Goal: Transaction & Acquisition: Book appointment/travel/reservation

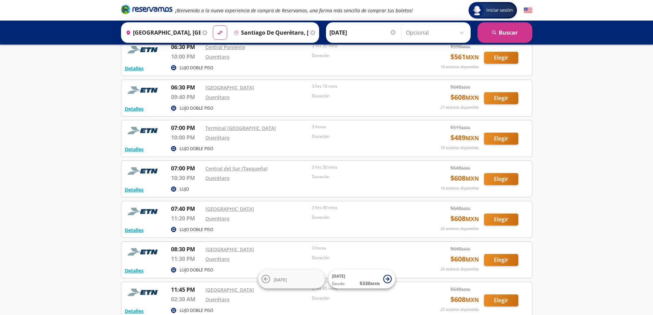
scroll to position [1133, 0]
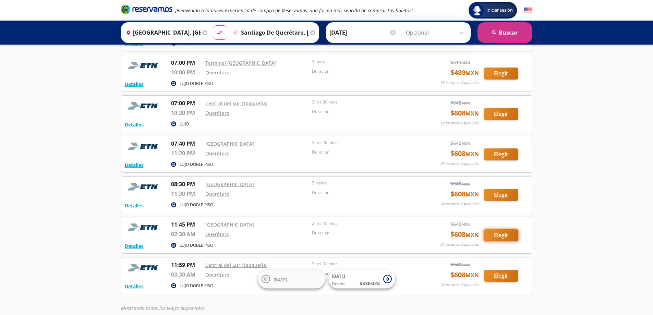
click at [502, 237] on button "Elegir" at bounding box center [501, 235] width 34 height 12
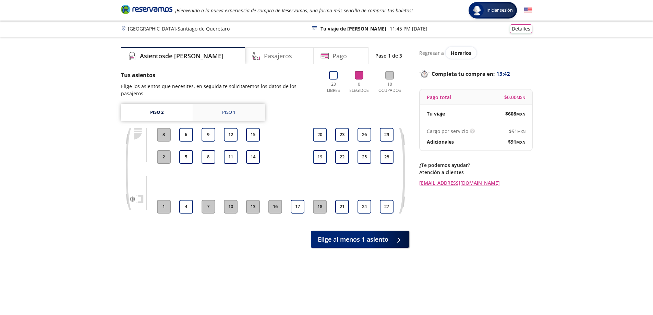
click at [217, 104] on link "Piso 1" at bounding box center [229, 112] width 72 height 17
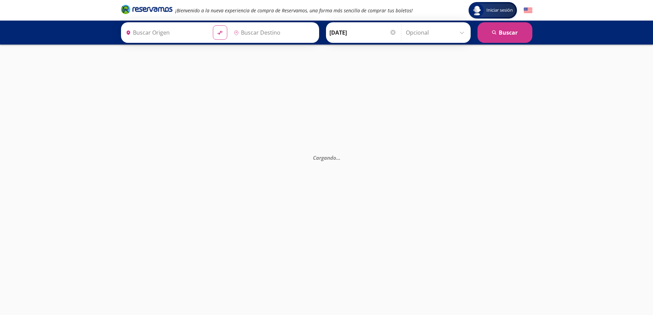
type input "[GEOGRAPHIC_DATA], [GEOGRAPHIC_DATA]"
type input "Santiago de Querétaro, [GEOGRAPHIC_DATA]"
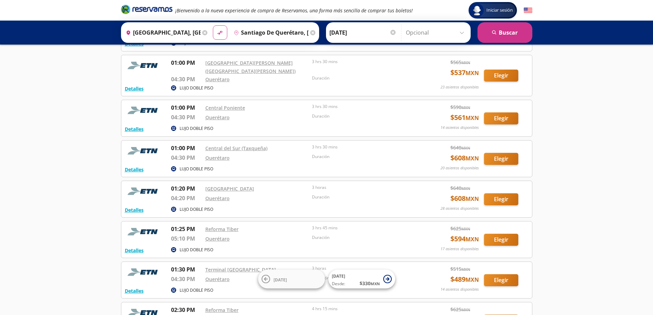
scroll to position [240, 0]
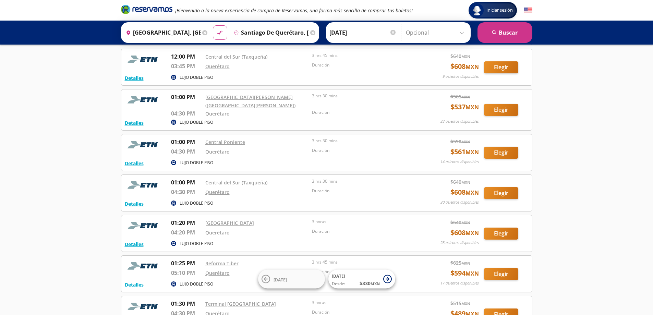
click at [145, 8] on icon "Brand Logo" at bounding box center [146, 9] width 51 height 10
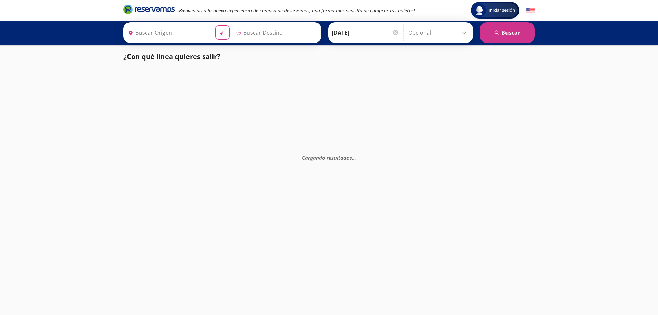
type input "[GEOGRAPHIC_DATA], [GEOGRAPHIC_DATA]"
type input "Santiago de Querétaro, [GEOGRAPHIC_DATA]"
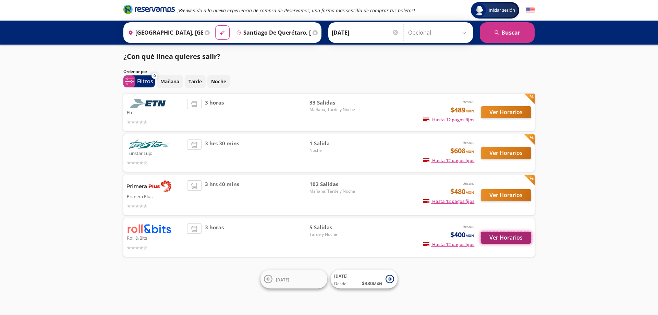
click at [509, 237] on button "Ver Horarios" at bounding box center [506, 238] width 50 height 12
